Goal: Task Accomplishment & Management: Use online tool/utility

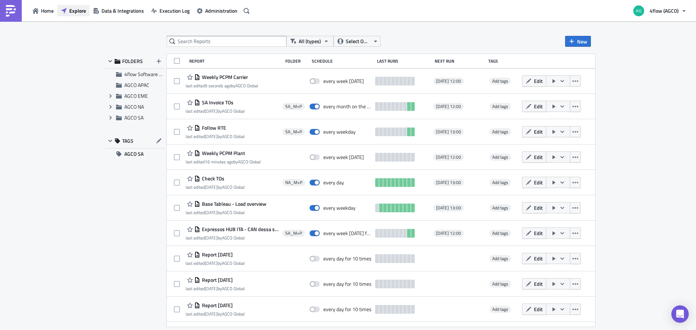
click at [84, 11] on span "Explore" at bounding box center [77, 11] width 17 height 8
click at [48, 18] on div "Home Explore Data & Integrations Execution Log Administration" at bounding box center [126, 10] width 252 height 21
click at [45, 11] on span "Home" at bounding box center [47, 11] width 13 height 8
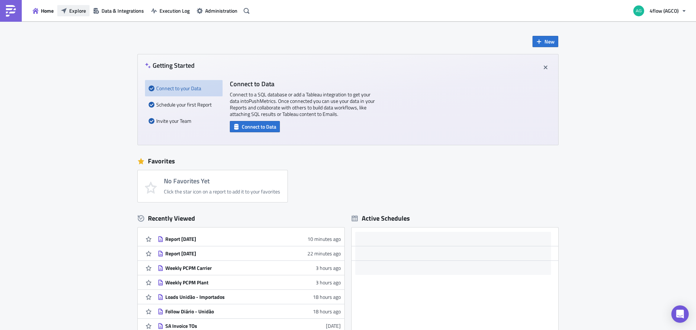
click at [70, 10] on span "Explore" at bounding box center [77, 11] width 17 height 8
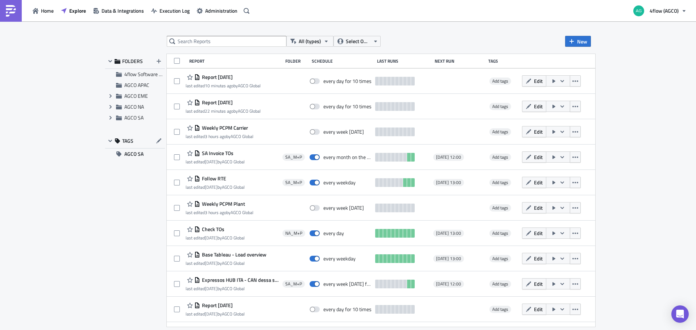
click at [133, 210] on div "FOLDERS 4flow Software KAM AGCO APAC Expand group AGCO EME Expand group AGCO NA…" at bounding box center [135, 190] width 60 height 273
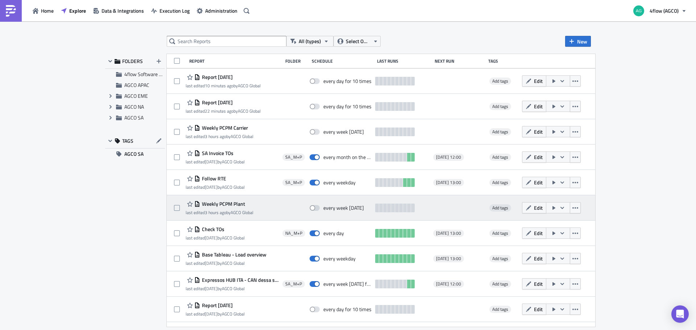
drag, startPoint x: 248, startPoint y: 204, endPoint x: 202, endPoint y: 203, distance: 46.1
click at [202, 203] on div "Weekly PCPM Plant" at bounding box center [220, 204] width 68 height 9
drag, startPoint x: 183, startPoint y: 202, endPoint x: 249, endPoint y: 202, distance: 65.6
click at [249, 202] on div "Weekly PCPM Plant last edited 3 hours ago by AGCO Global every week on Wednesda…" at bounding box center [381, 207] width 429 height 25
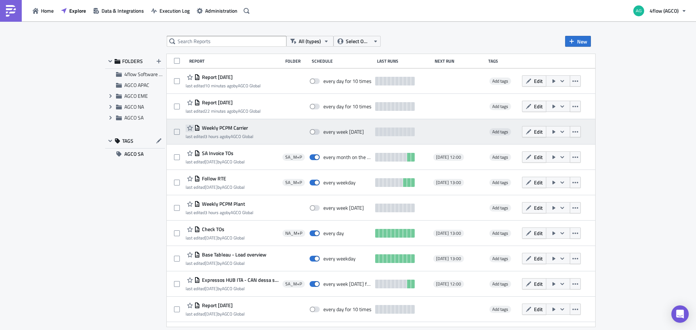
drag, startPoint x: 254, startPoint y: 127, endPoint x: 192, endPoint y: 128, distance: 62.4
click at [192, 128] on div "Weekly PCPM Carrier" at bounding box center [220, 128] width 68 height 9
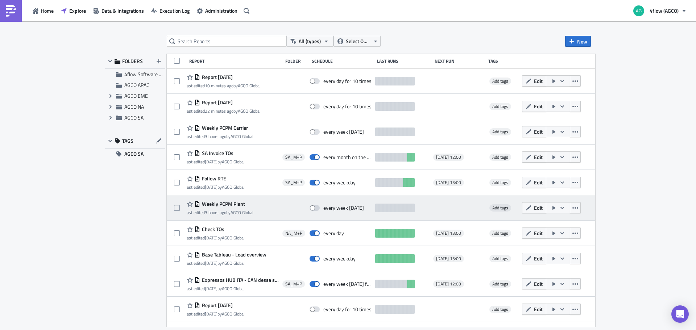
click at [230, 206] on span "Weekly PCPM Plant" at bounding box center [222, 204] width 45 height 7
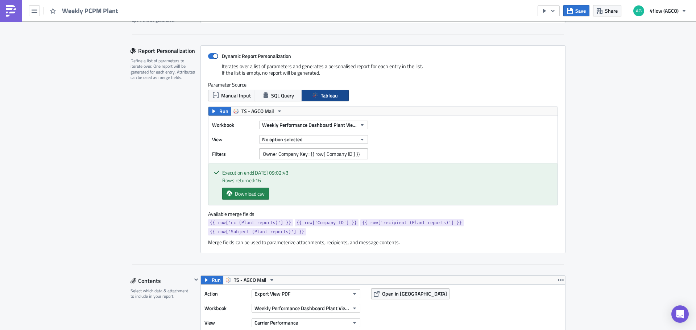
scroll to position [181, 0]
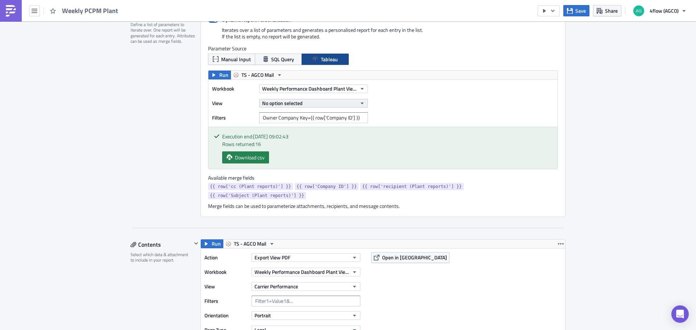
click at [306, 105] on button "No option selected" at bounding box center [313, 103] width 109 height 9
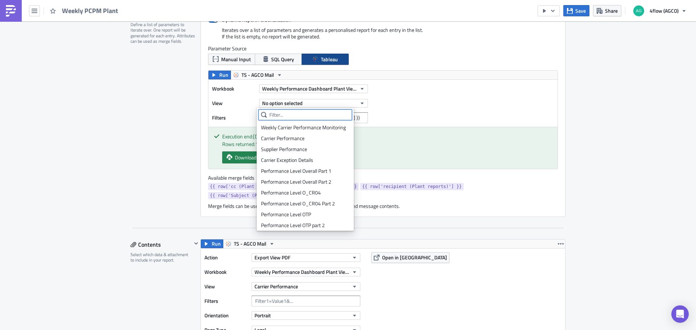
scroll to position [176, 0]
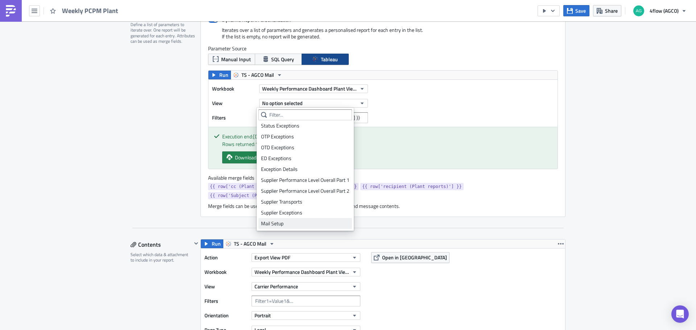
click at [289, 223] on div "Mail Setup" at bounding box center [305, 223] width 88 height 7
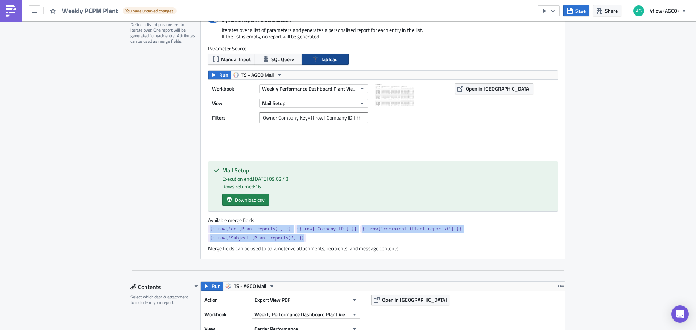
drag, startPoint x: 204, startPoint y: 231, endPoint x: 539, endPoint y: 226, distance: 335.1
click at [539, 226] on div "Dynamic Report Personalization Iterates over a list of parameters and generates…" at bounding box center [383, 134] width 365 height 251
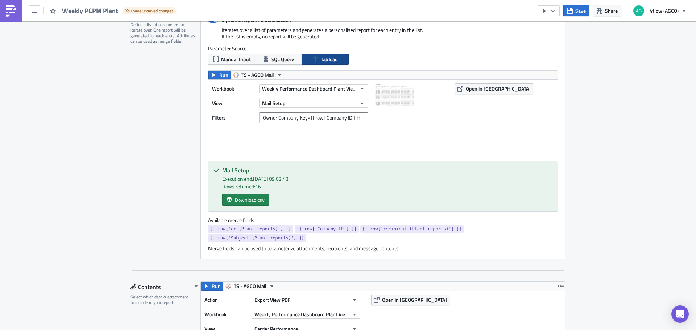
click at [537, 230] on div "{{ row['cc (Plant reports)'] }} {{ row['Company ID'] }} {{ row['recipient (Plan…" at bounding box center [383, 235] width 350 height 18
drag, startPoint x: 204, startPoint y: 230, endPoint x: 283, endPoint y: 232, distance: 78.7
click at [283, 232] on div "Dynamic Report Personalization Iterates over a list of parameters and generates…" at bounding box center [383, 134] width 365 height 251
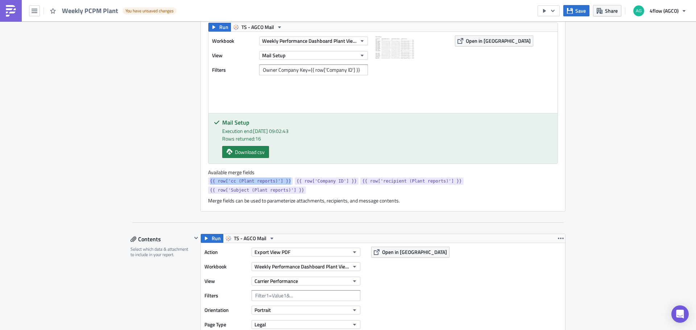
scroll to position [290, 0]
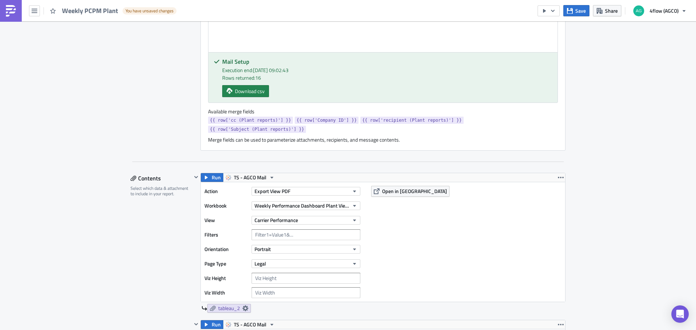
click at [471, 230] on div "Action Export View PDF Workbook Weekly Performance Dashboard Plant View (PCPM) …" at bounding box center [383, 242] width 364 height 120
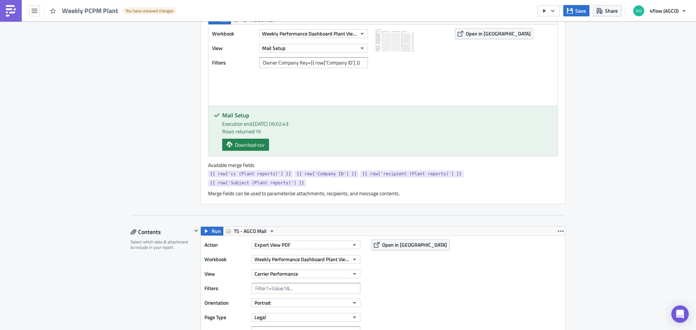
scroll to position [181, 0]
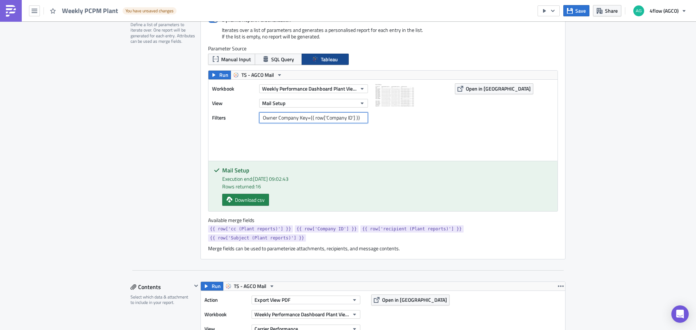
drag, startPoint x: 358, startPoint y: 119, endPoint x: 254, endPoint y: 123, distance: 103.8
click at [254, 123] on div "Filters Owner Company Key={{ row['Company ID'] }}" at bounding box center [292, 117] width 160 height 11
click at [306, 118] on input "Owner Company Key={{ row['Company ID'] }}" at bounding box center [313, 117] width 109 height 11
drag, startPoint x: 320, startPoint y: 117, endPoint x: 351, endPoint y: 118, distance: 31.2
click at [351, 118] on input "Owner Company Key={{ row['Company ID'] }}" at bounding box center [313, 117] width 109 height 11
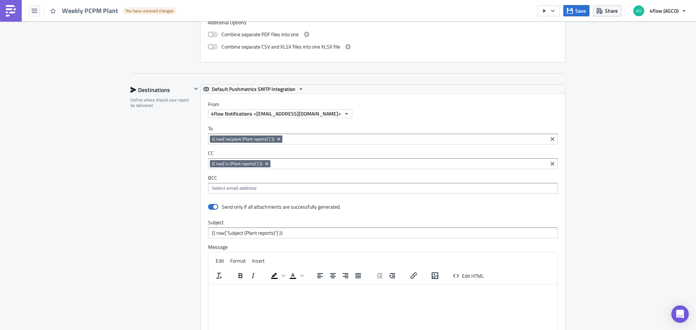
scroll to position [943, 0]
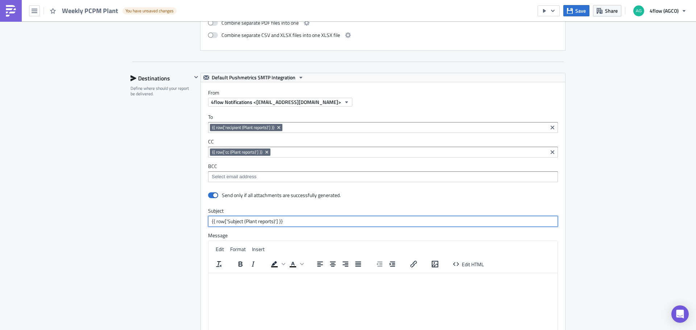
drag, startPoint x: 289, startPoint y: 210, endPoint x: 191, endPoint y: 210, distance: 98.6
click at [192, 210] on div "Default Pushmetrics SMTP Integration From 4flow Notifications <no-reply@analyti…" at bounding box center [379, 215] width 374 height 284
click at [292, 216] on input "{{ row['Subject (Plant reports)'] }}" at bounding box center [383, 221] width 350 height 11
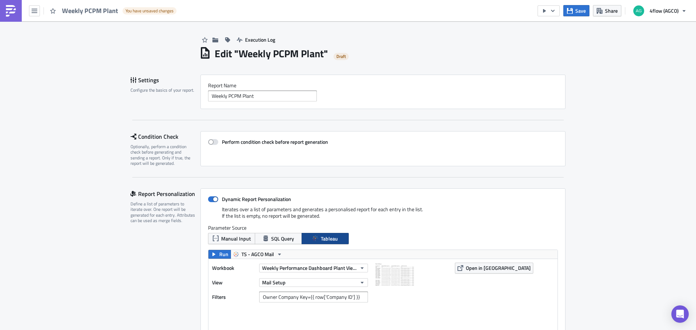
scroll to position [0, 0]
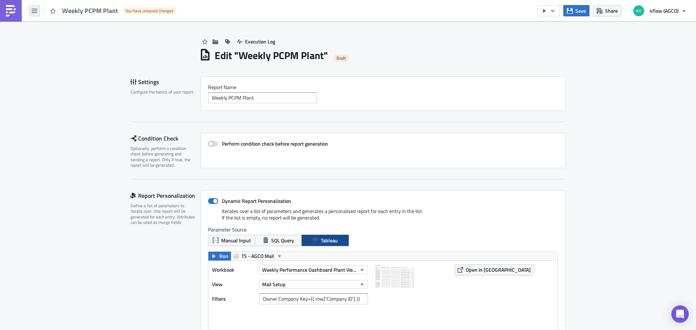
click at [31, 12] on button "button" at bounding box center [34, 10] width 11 height 11
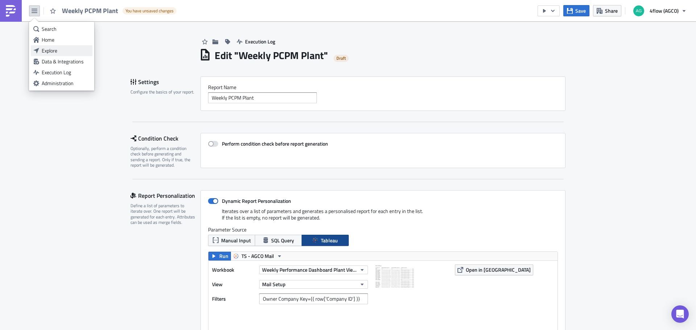
click at [57, 49] on div "Explore" at bounding box center [66, 50] width 48 height 7
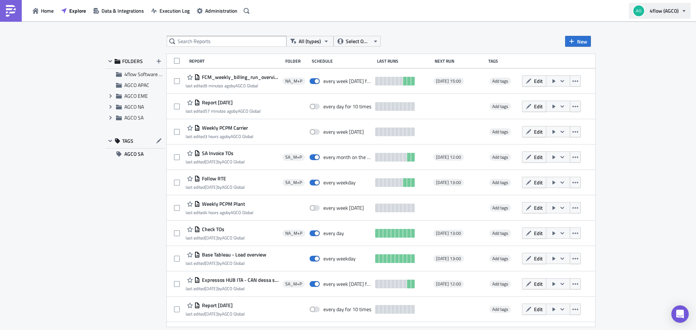
click at [675, 10] on span "4flow (AGCO)" at bounding box center [664, 11] width 29 height 8
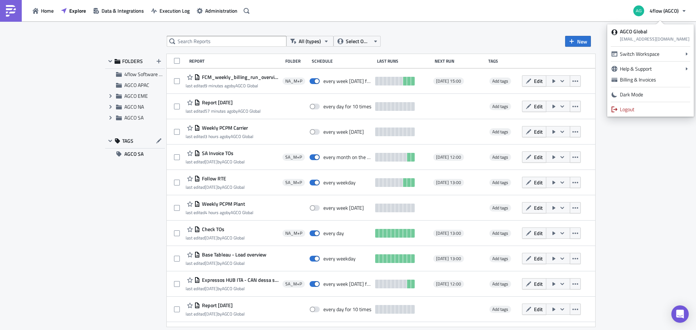
click at [410, 36] on div "All (types) Select Owner New" at bounding box center [379, 41] width 424 height 11
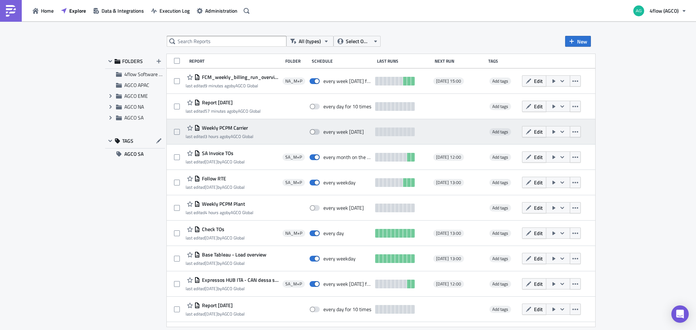
click at [320, 133] on span at bounding box center [315, 132] width 10 height 6
click at [316, 133] on input "checkbox" at bounding box center [313, 132] width 5 height 5
click at [320, 133] on span at bounding box center [315, 132] width 10 height 6
click at [316, 133] on input "checkbox" at bounding box center [313, 132] width 5 height 5
checkbox input "false"
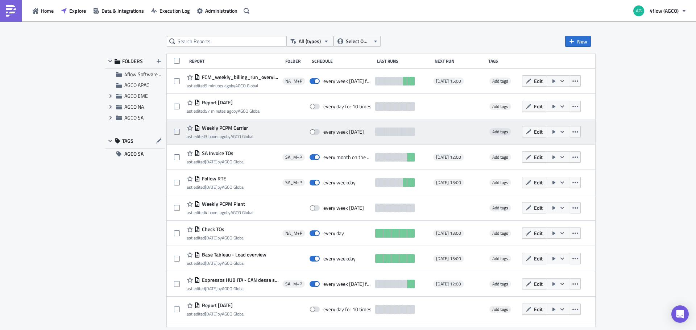
click at [231, 128] on span "Weekly PCPM Carrier" at bounding box center [224, 128] width 48 height 7
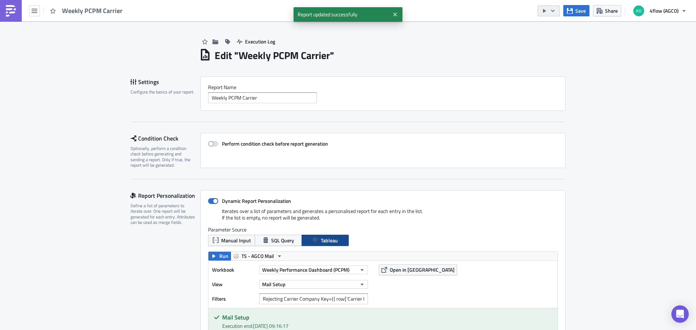
click at [556, 15] on button "button" at bounding box center [549, 10] width 22 height 11
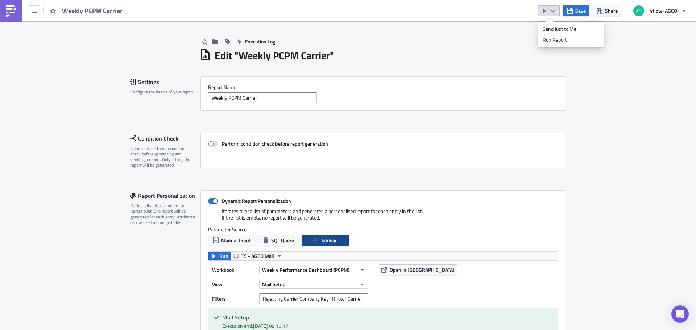
click at [557, 16] on button "button" at bounding box center [549, 10] width 22 height 11
click at [518, 39] on div "Execution Log" at bounding box center [382, 34] width 366 height 26
drag, startPoint x: 675, startPoint y: 17, endPoint x: 676, endPoint y: 10, distance: 7.7
click at [675, 18] on button "4flow (AGCO)" at bounding box center [660, 11] width 62 height 16
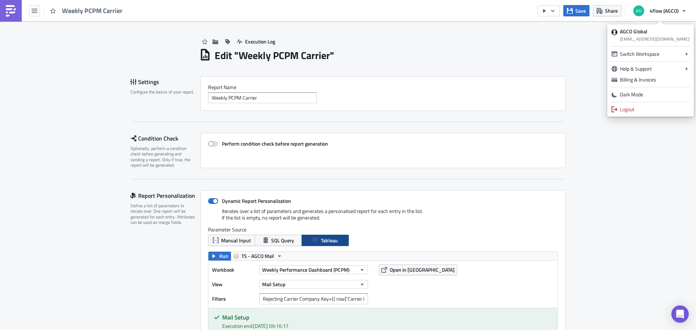
drag, startPoint x: 578, startPoint y: 45, endPoint x: 574, endPoint y: 49, distance: 6.2
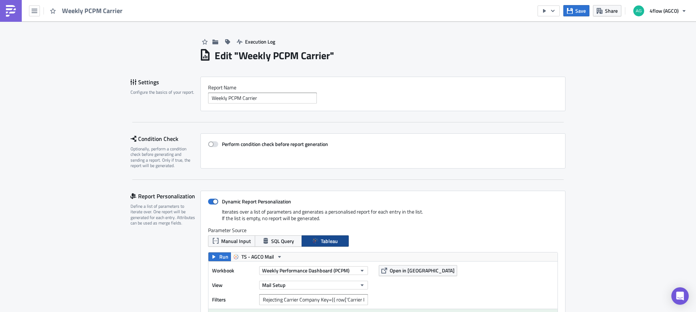
drag, startPoint x: 216, startPoint y: 57, endPoint x: 326, endPoint y: 56, distance: 109.5
click at [326, 56] on h1 "Edit " Weekly PCPM Carrier "" at bounding box center [275, 55] width 120 height 13
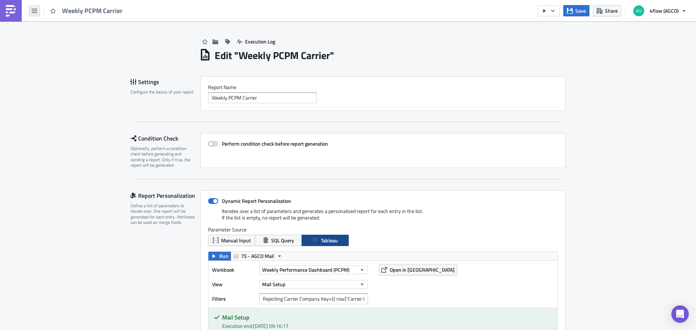
click at [38, 13] on button "button" at bounding box center [34, 10] width 11 height 11
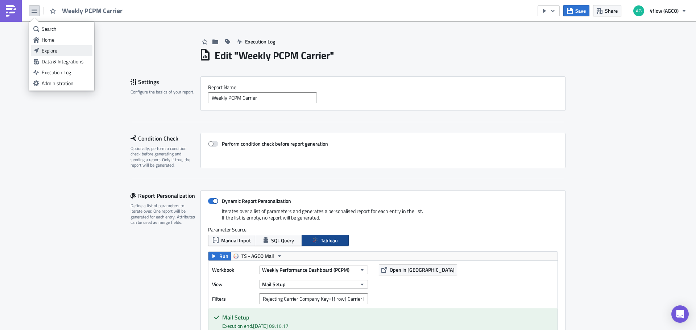
click at [52, 53] on div "Explore" at bounding box center [66, 50] width 48 height 7
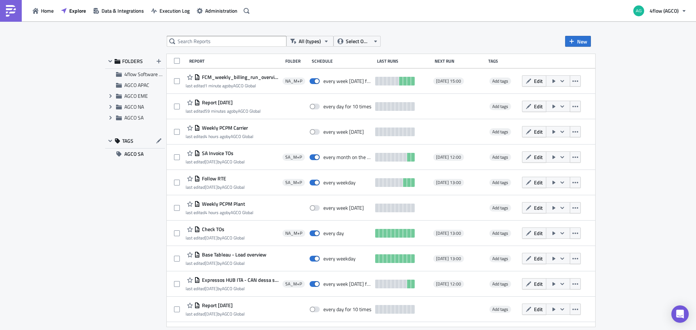
click at [233, 206] on span "Weekly PCPM Plant" at bounding box center [222, 204] width 45 height 7
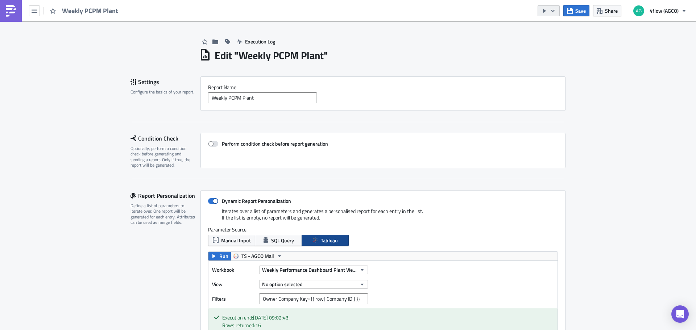
click at [554, 12] on icon "button" at bounding box center [553, 11] width 6 height 6
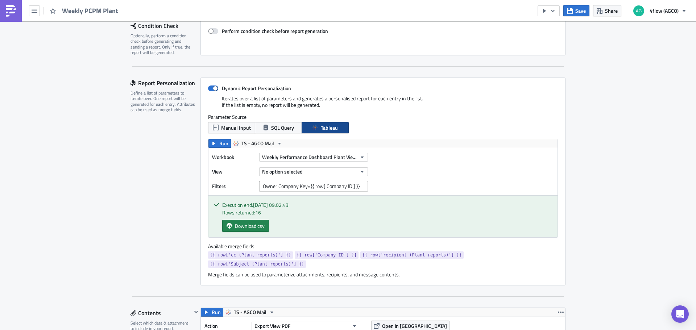
scroll to position [145, 0]
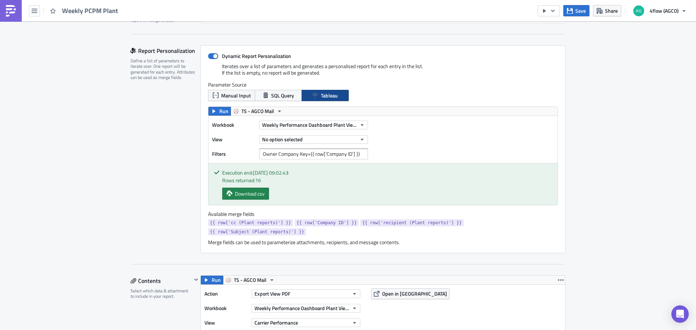
drag, startPoint x: 260, startPoint y: 180, endPoint x: 253, endPoint y: 180, distance: 6.2
click at [253, 180] on div "Rows returned: 16" at bounding box center [387, 181] width 330 height 8
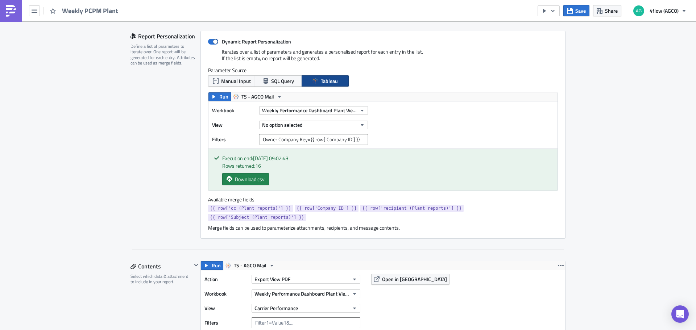
scroll to position [181, 0]
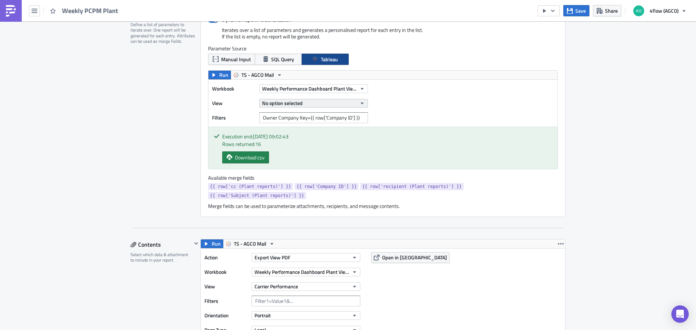
click at [309, 105] on button "No option selected" at bounding box center [313, 103] width 109 height 9
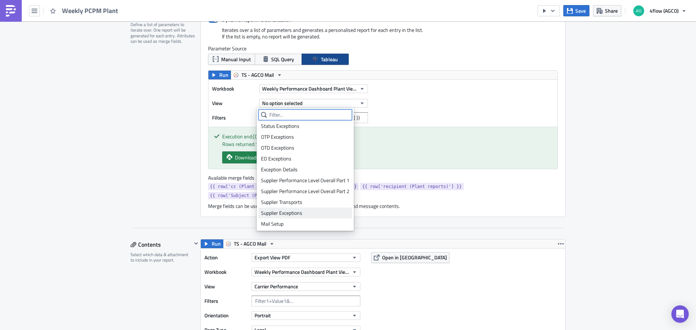
scroll to position [176, 0]
click at [302, 223] on div "Mail Setup" at bounding box center [305, 223] width 88 height 7
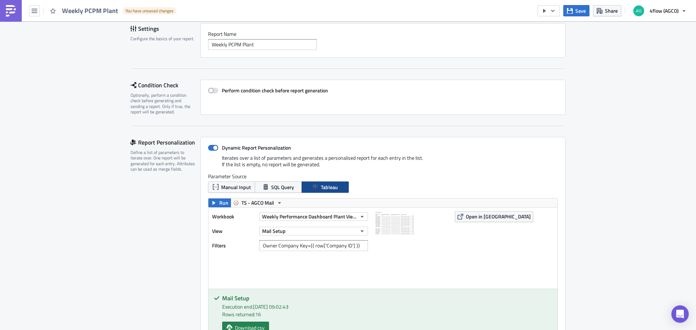
scroll to position [0, 0]
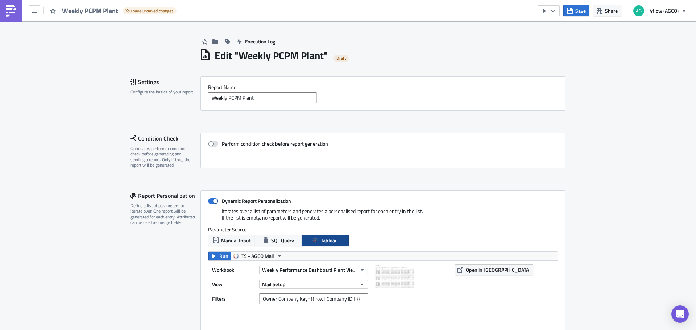
drag, startPoint x: 583, startPoint y: 10, endPoint x: 581, endPoint y: 25, distance: 15.4
click at [582, 10] on span "Save" at bounding box center [581, 11] width 11 height 8
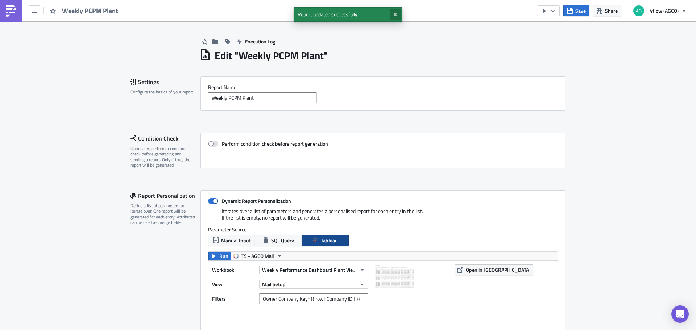
click at [399, 12] on button "Close" at bounding box center [395, 14] width 11 height 11
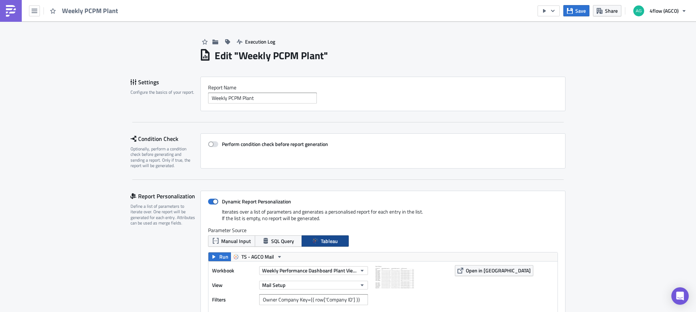
drag, startPoint x: 641, startPoint y: 203, endPoint x: 641, endPoint y: 207, distance: 4.0
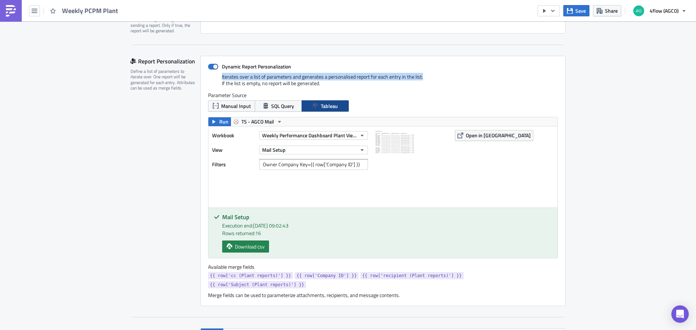
scroll to position [145, 0]
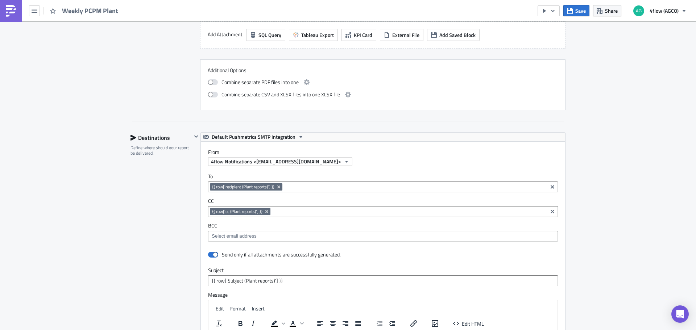
scroll to position [870, 0]
